Goal: Book appointment/travel/reservation

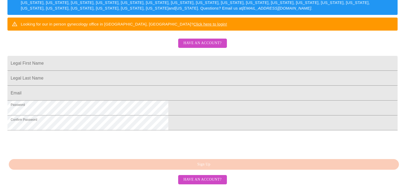
scroll to position [128, 0]
click at [190, 40] on span "Have an account?" at bounding box center [203, 43] width 38 height 7
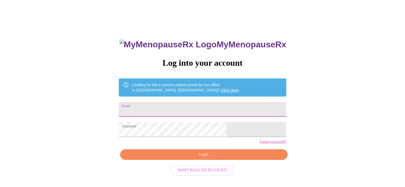
click at [173, 113] on input "Email" at bounding box center [202, 109] width 167 height 15
type input "shellybutorac@gmail.com"
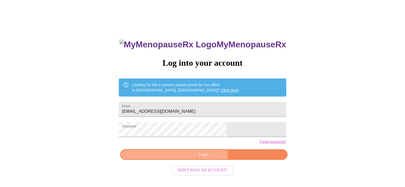
click at [196, 158] on span "Login" at bounding box center [203, 155] width 155 height 7
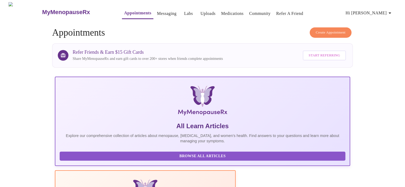
click at [124, 10] on link "Appointments" at bounding box center [137, 12] width 27 height 7
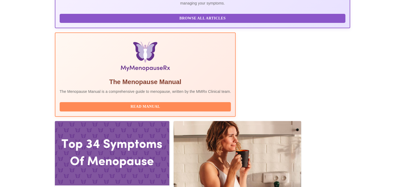
scroll to position [139, 0]
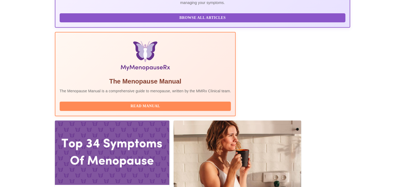
drag, startPoint x: 187, startPoint y: 82, endPoint x: 166, endPoint y: 67, distance: 25.7
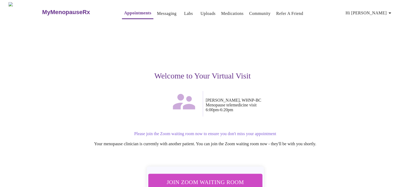
click at [221, 183] on span "Join Zoom Waiting Room" at bounding box center [205, 183] width 100 height 10
